Goal: Information Seeking & Learning: Check status

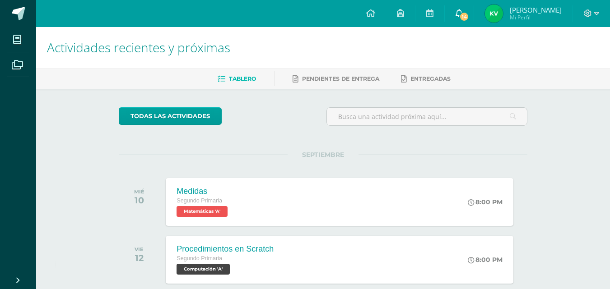
click at [462, 7] on link "14" at bounding box center [458, 13] width 29 height 27
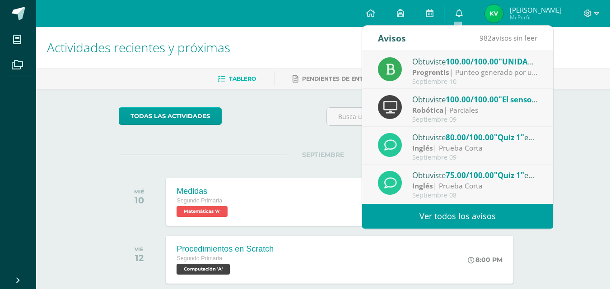
scroll to position [90, 0]
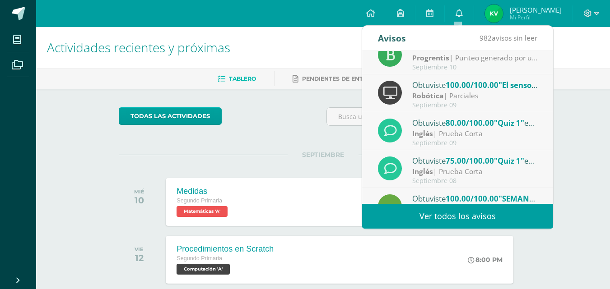
click at [500, 124] on span ""Quiz 1"" at bounding box center [509, 123] width 30 height 10
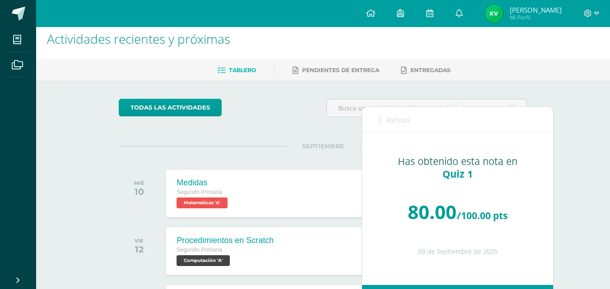
scroll to position [0, 0]
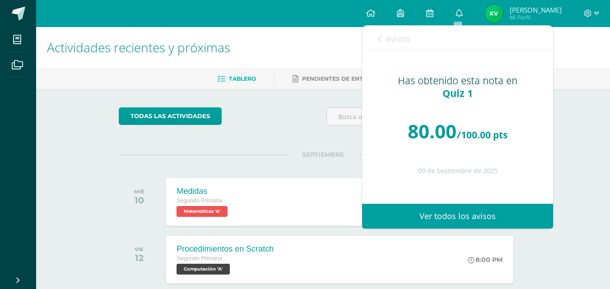
click at [383, 42] on link "Avisos" at bounding box center [394, 39] width 32 height 26
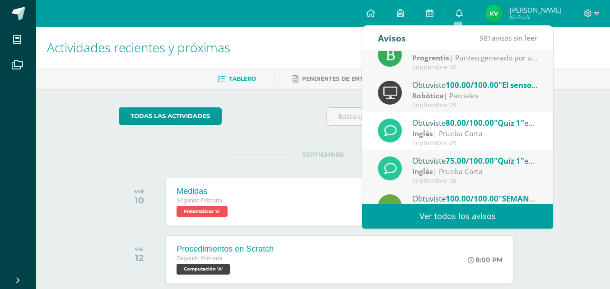
click at [496, 164] on span ""Quiz 1"" at bounding box center [509, 161] width 30 height 10
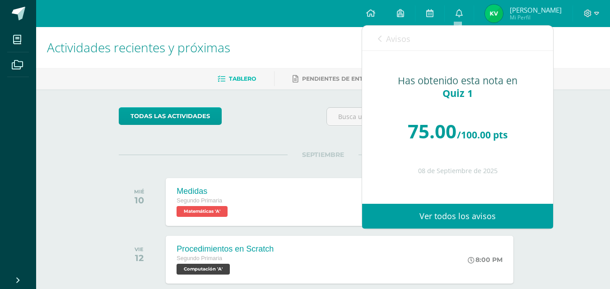
click at [380, 41] on icon at bounding box center [380, 38] width 4 height 7
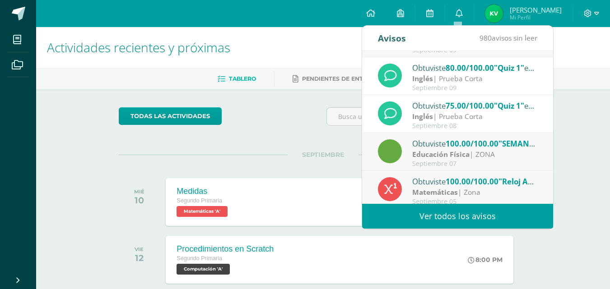
scroll to position [150, 0]
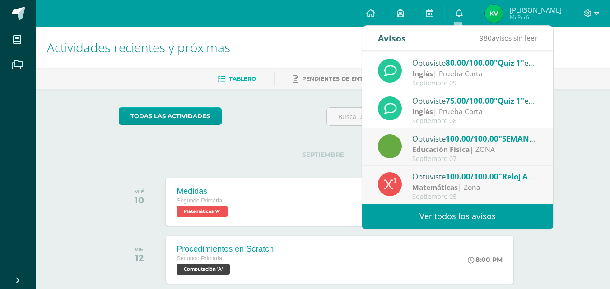
click at [492, 144] on span "100.00/100.00" at bounding box center [471, 139] width 53 height 10
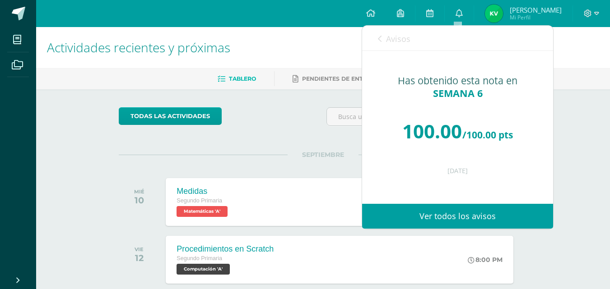
click at [384, 42] on link "Avisos" at bounding box center [394, 39] width 32 height 26
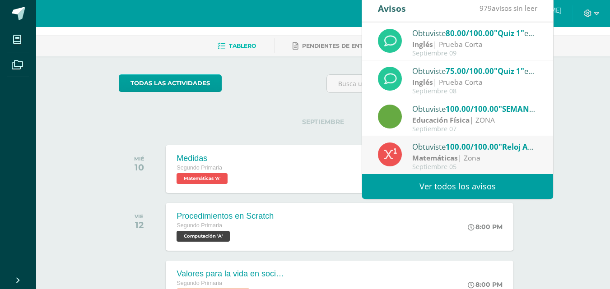
scroll to position [45, 0]
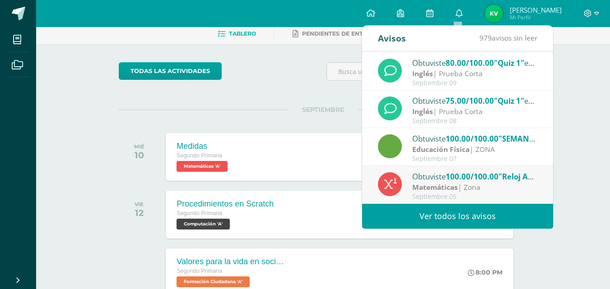
click at [505, 191] on div "Matemáticas | Zona" at bounding box center [474, 187] width 125 height 10
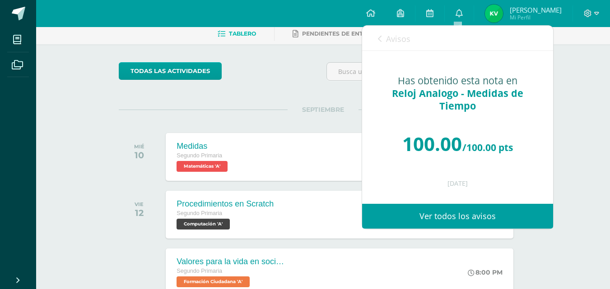
click at [377, 40] on div "Avisos 978 avisos sin leer Avisos" at bounding box center [457, 38] width 191 height 25
click at [380, 38] on icon at bounding box center [380, 38] width 4 height 7
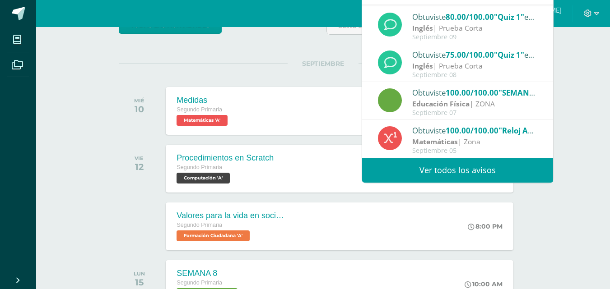
scroll to position [181, 0]
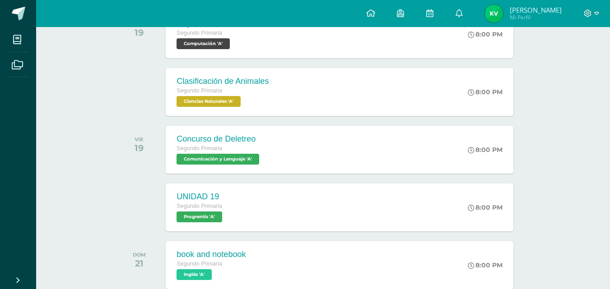
scroll to position [406, 0]
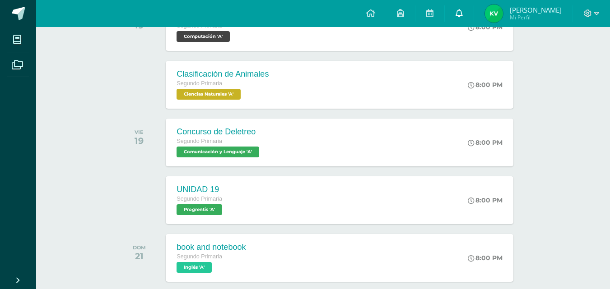
click at [452, 11] on link "0" at bounding box center [458, 13] width 29 height 27
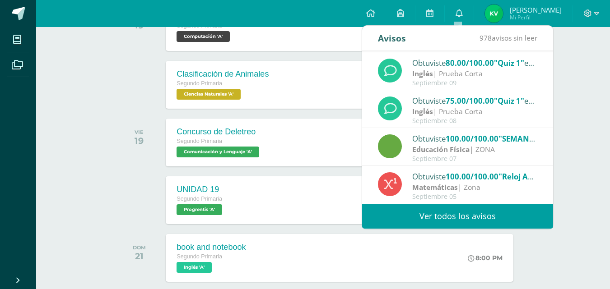
scroll to position [451, 0]
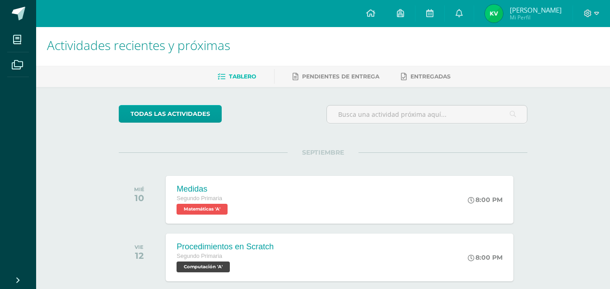
scroll to position [0, 0]
